Goal: Information Seeking & Learning: Learn about a topic

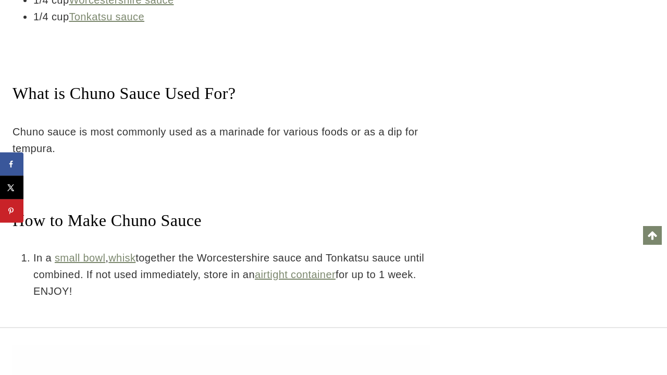
scroll to position [2205, 0]
